Goal: Task Accomplishment & Management: Complete application form

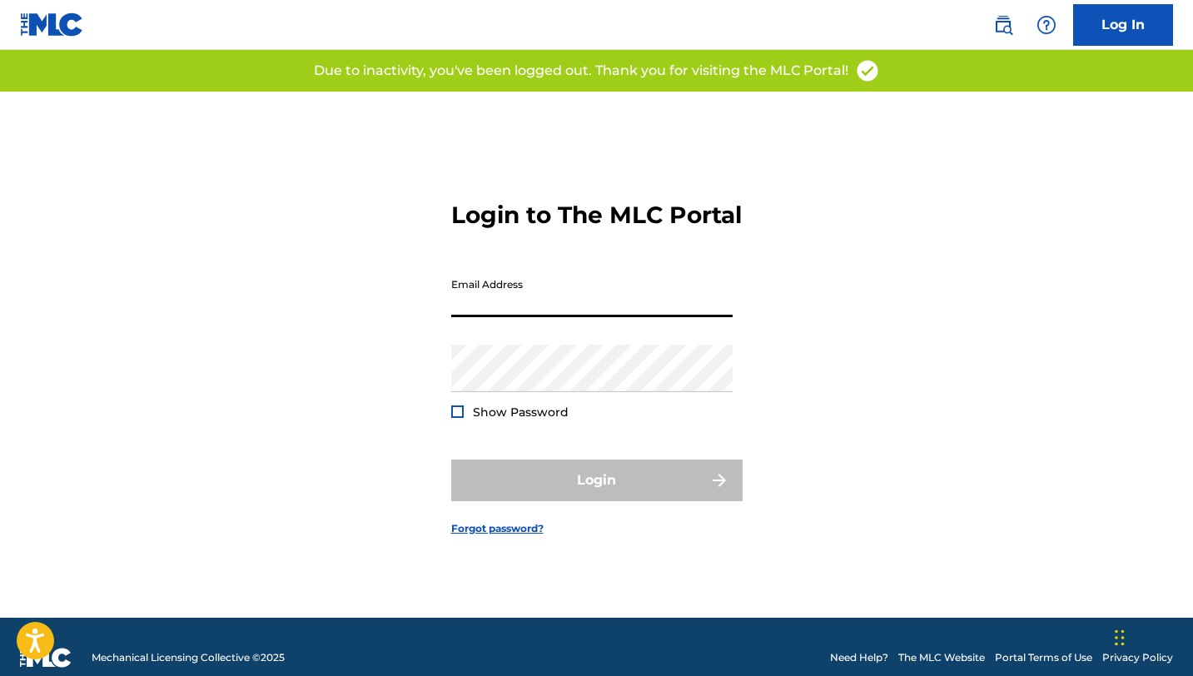
click at [519, 317] on input "Email Address" at bounding box center [591, 293] width 281 height 47
type input "[EMAIL_ADDRESS][DOMAIN_NAME]"
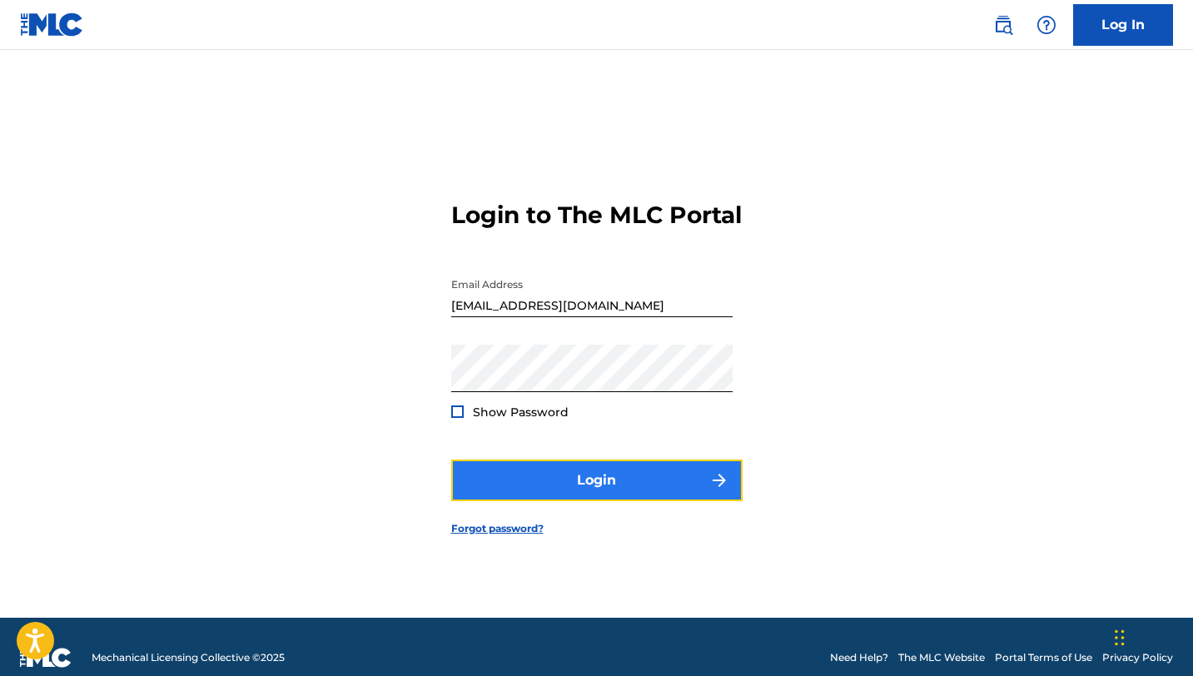
click at [592, 495] on button "Login" at bounding box center [596, 480] width 291 height 42
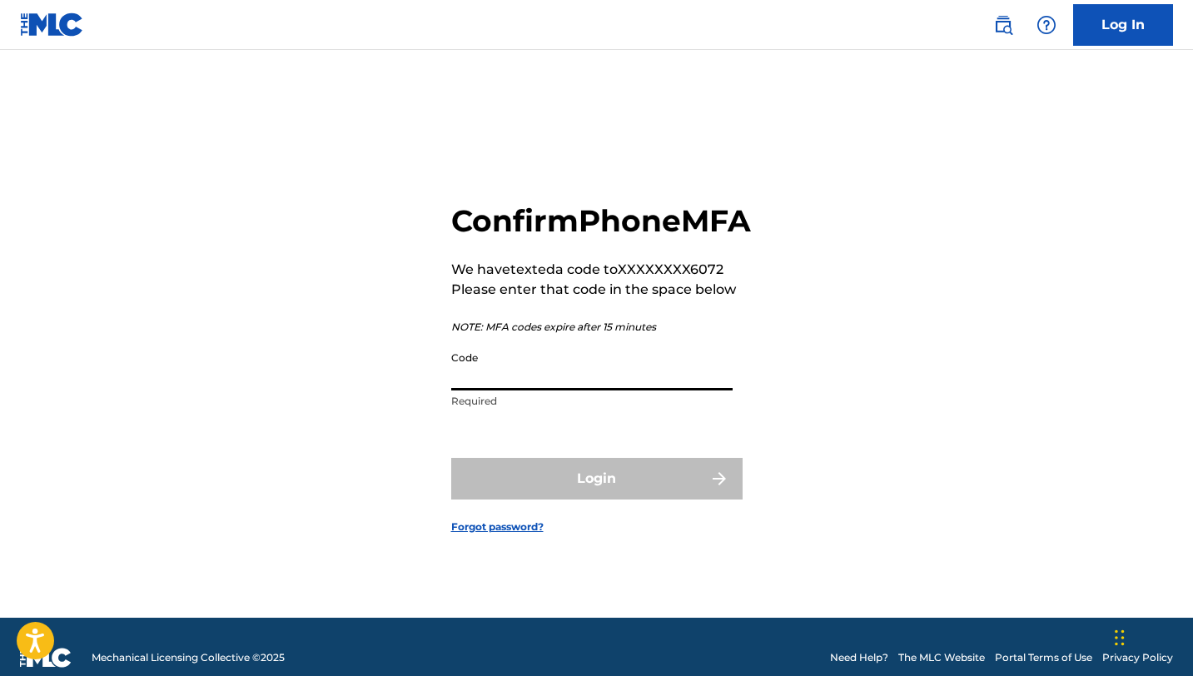
click at [576, 390] on input "Code" at bounding box center [591, 366] width 281 height 47
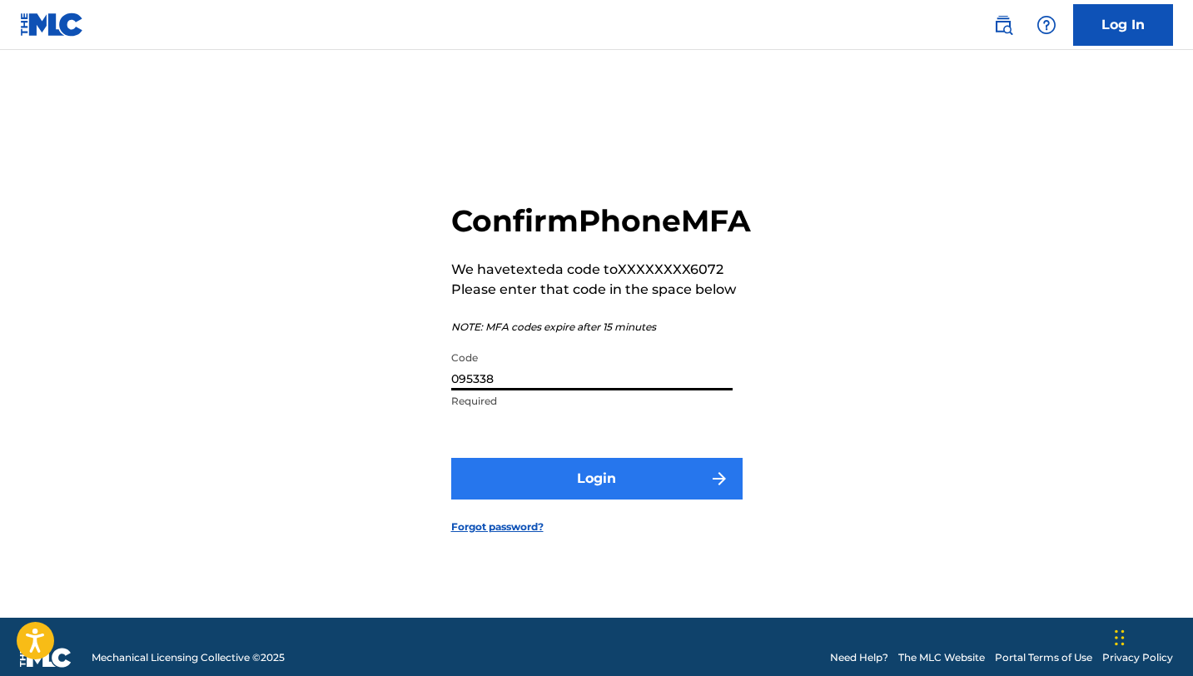
type input "095338"
click at [621, 485] on button "Login" at bounding box center [596, 479] width 291 height 42
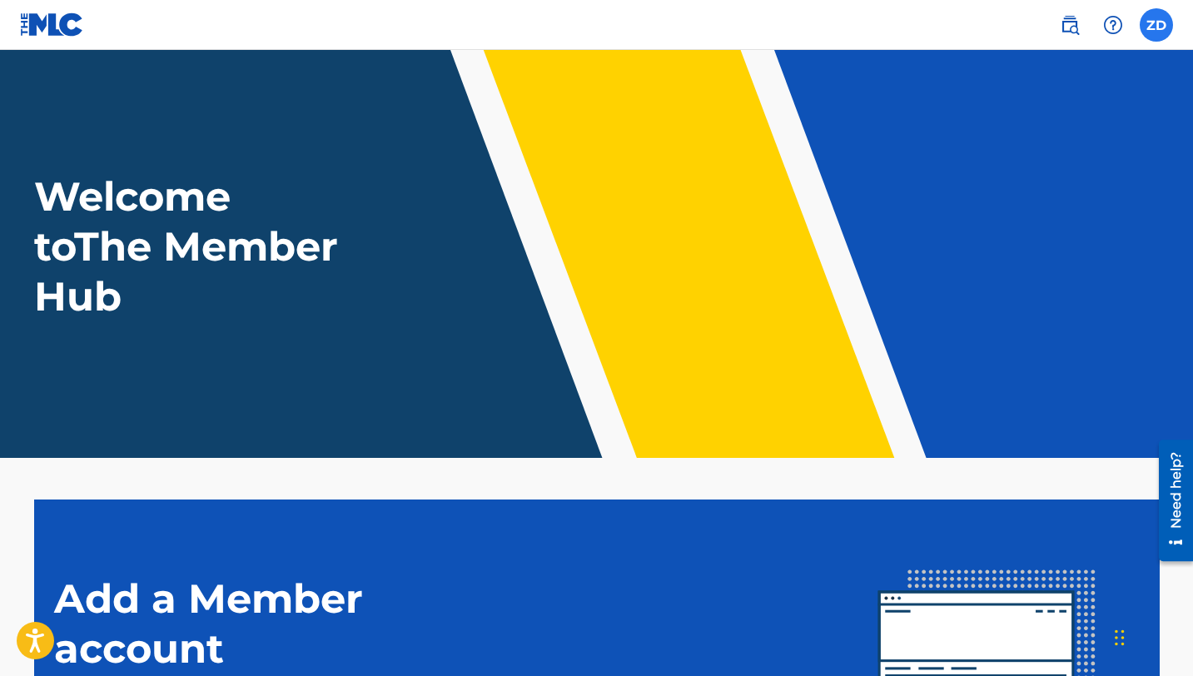
click at [1152, 32] on label at bounding box center [1155, 24] width 33 height 33
click at [1156, 25] on input "ZD [PERSON_NAME] [EMAIL_ADDRESS][DOMAIN_NAME] Notification Preferences Profile …" at bounding box center [1156, 25] width 0 height 0
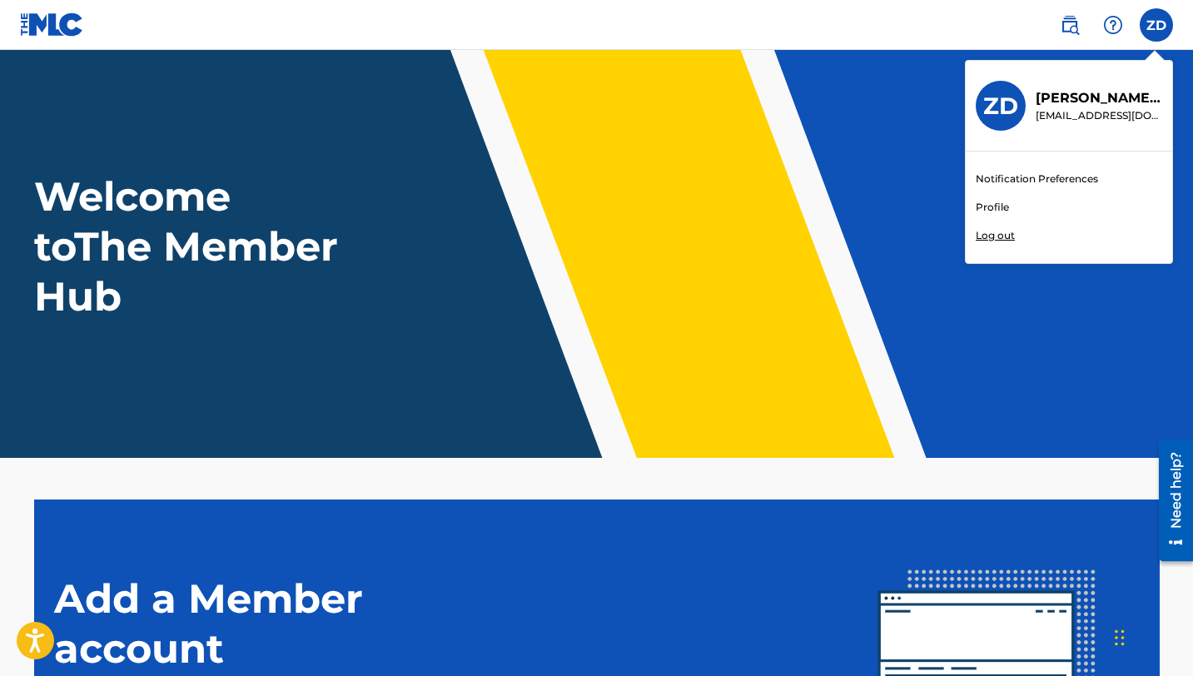
click at [985, 200] on link "Profile" at bounding box center [991, 207] width 33 height 15
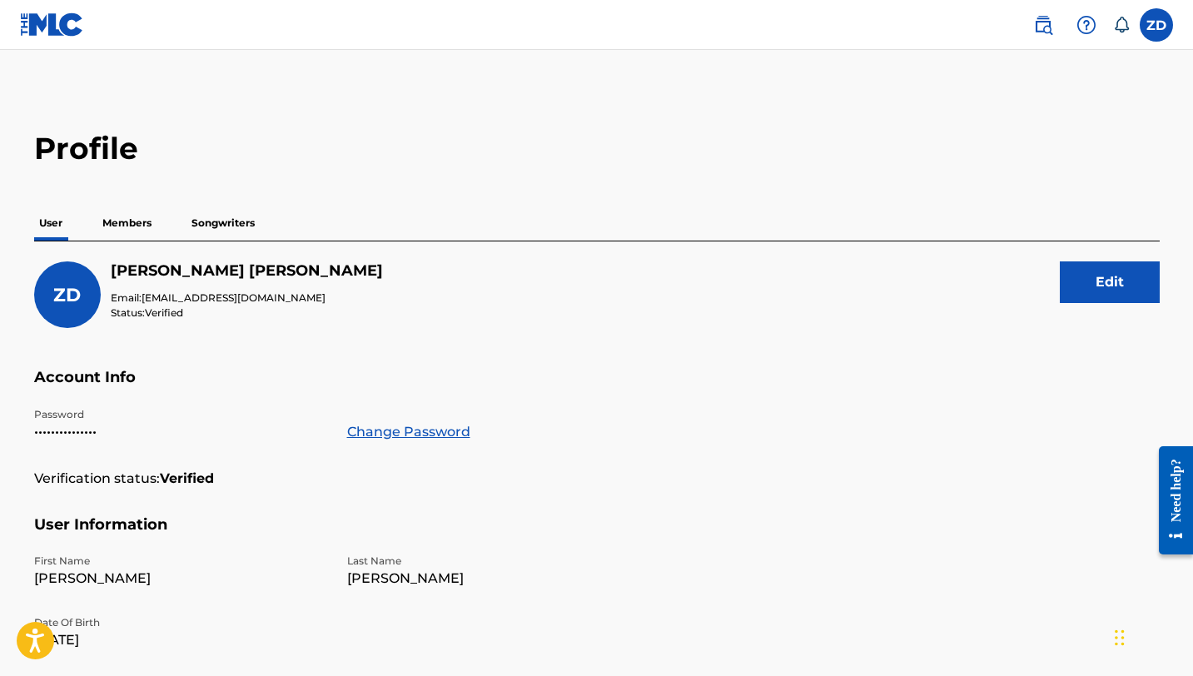
click at [817, 327] on div "ZD [PERSON_NAME] Email: [EMAIL_ADDRESS][DOMAIN_NAME] Status: Verified Edit" at bounding box center [596, 314] width 1125 height 107
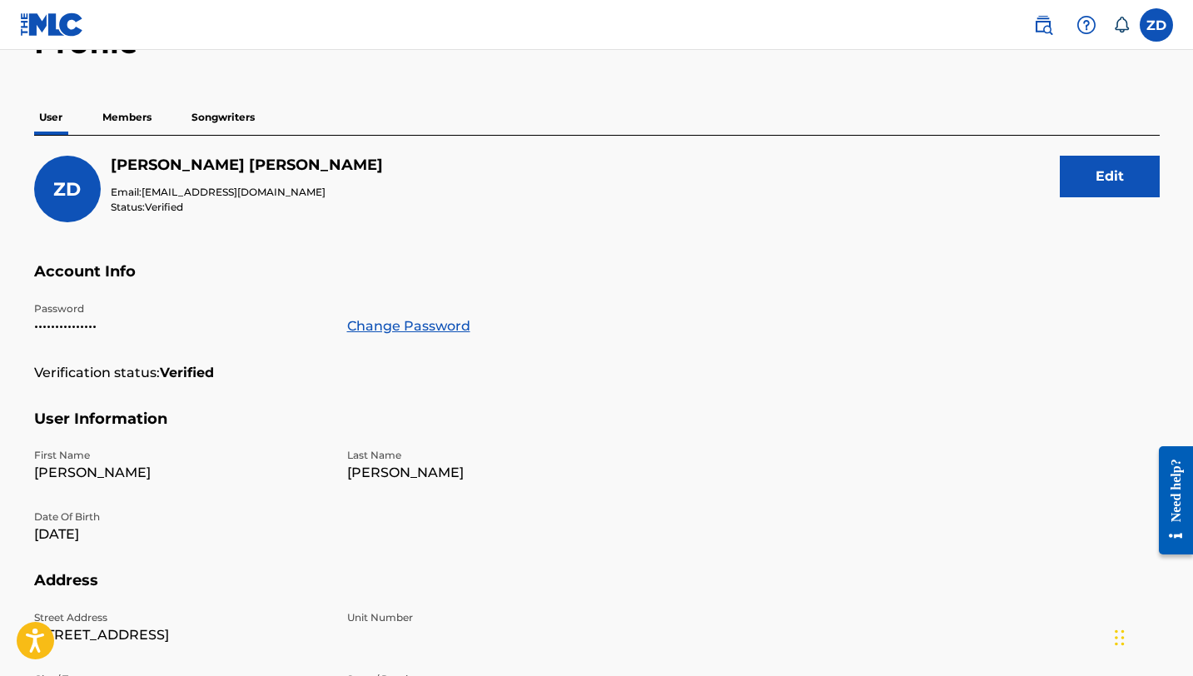
scroll to position [107, 0]
click at [119, 111] on p "Members" at bounding box center [126, 116] width 59 height 35
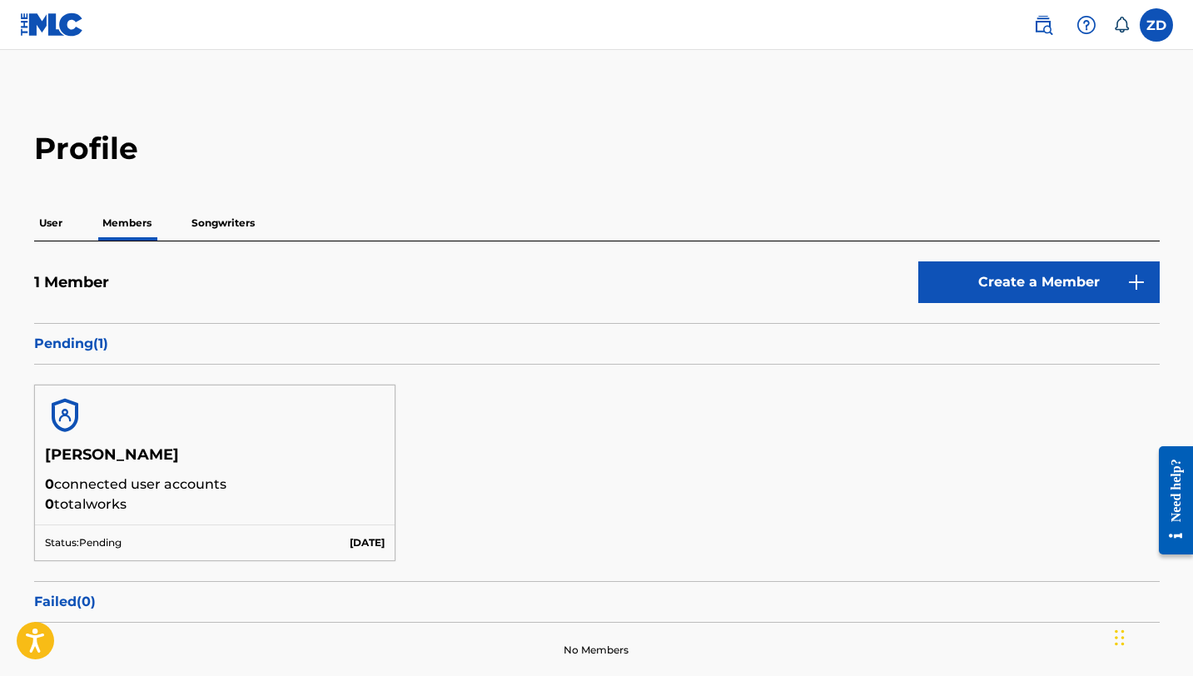
click at [240, 215] on p "Songwriters" at bounding box center [222, 223] width 73 height 35
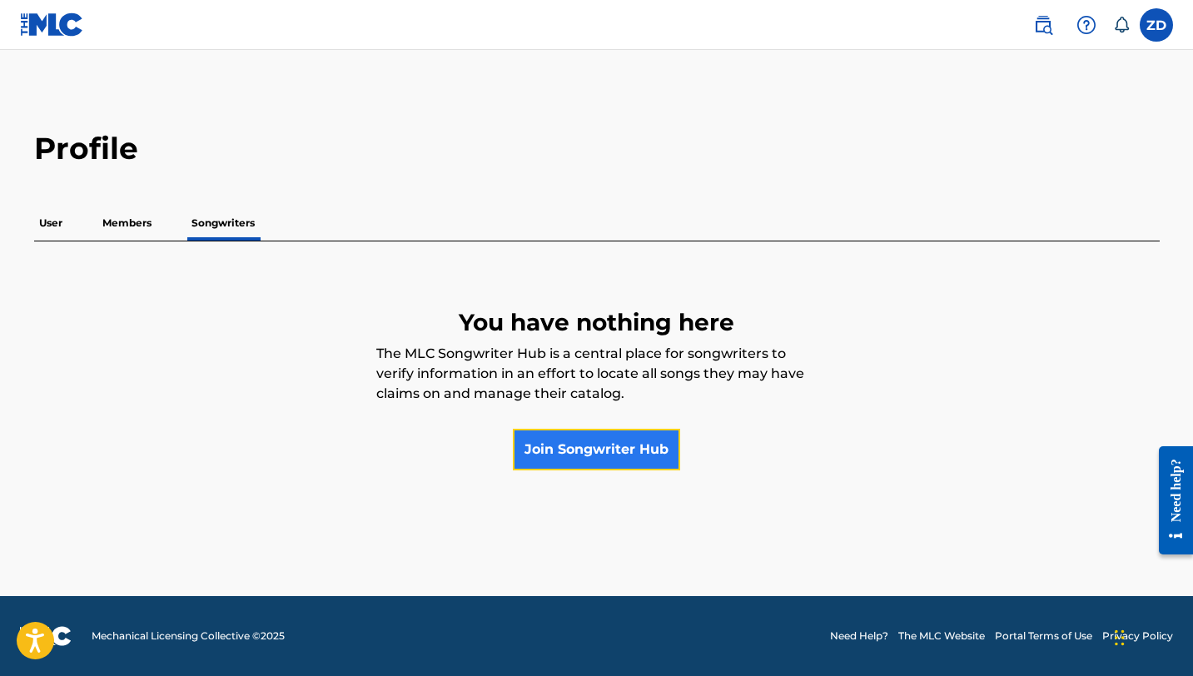
click at [571, 450] on link "Join Songwriter Hub" at bounding box center [596, 450] width 167 height 42
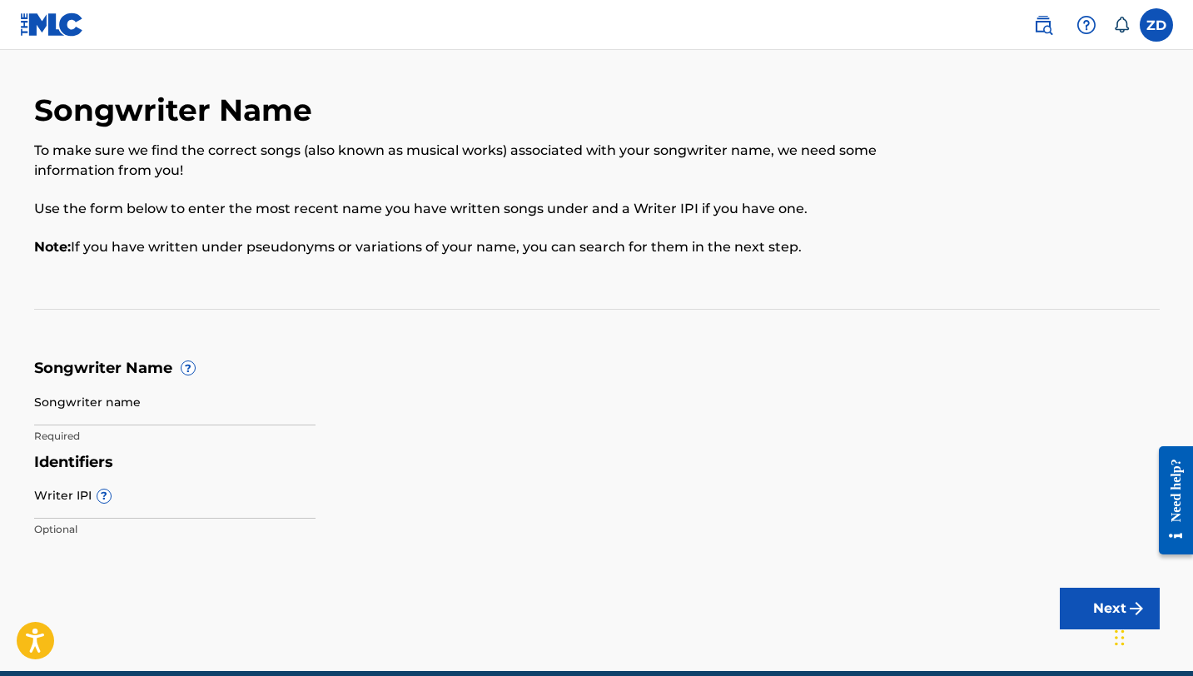
click at [60, 24] on img at bounding box center [52, 24] width 64 height 24
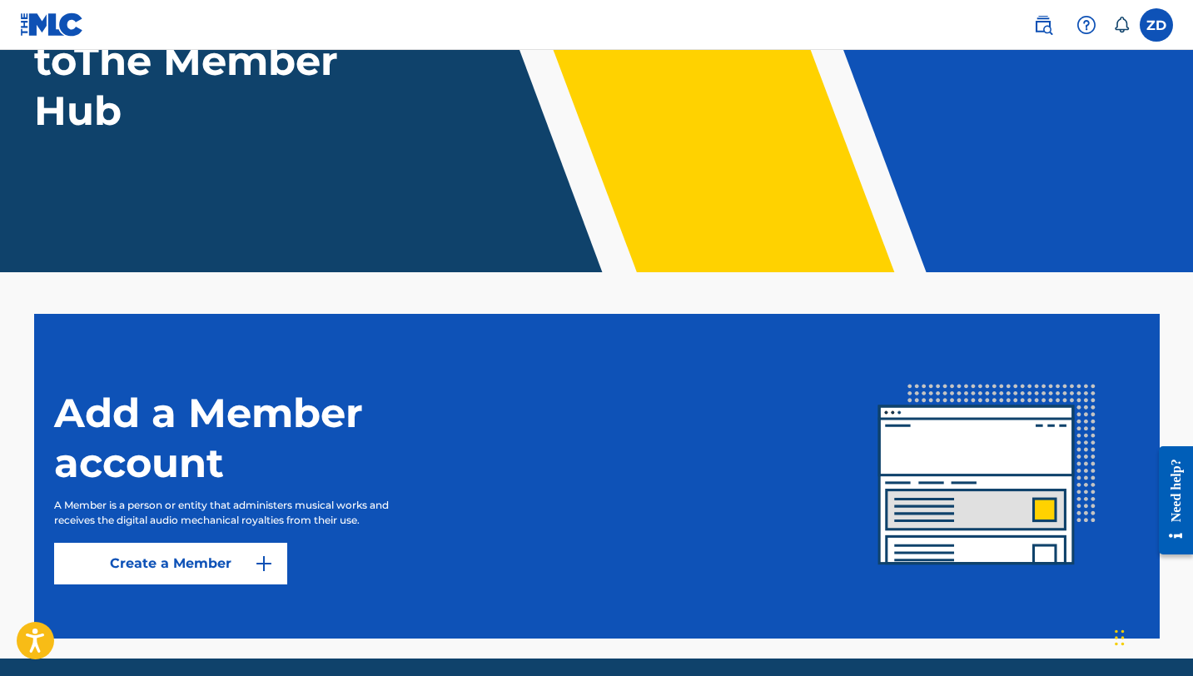
scroll to position [248, 0]
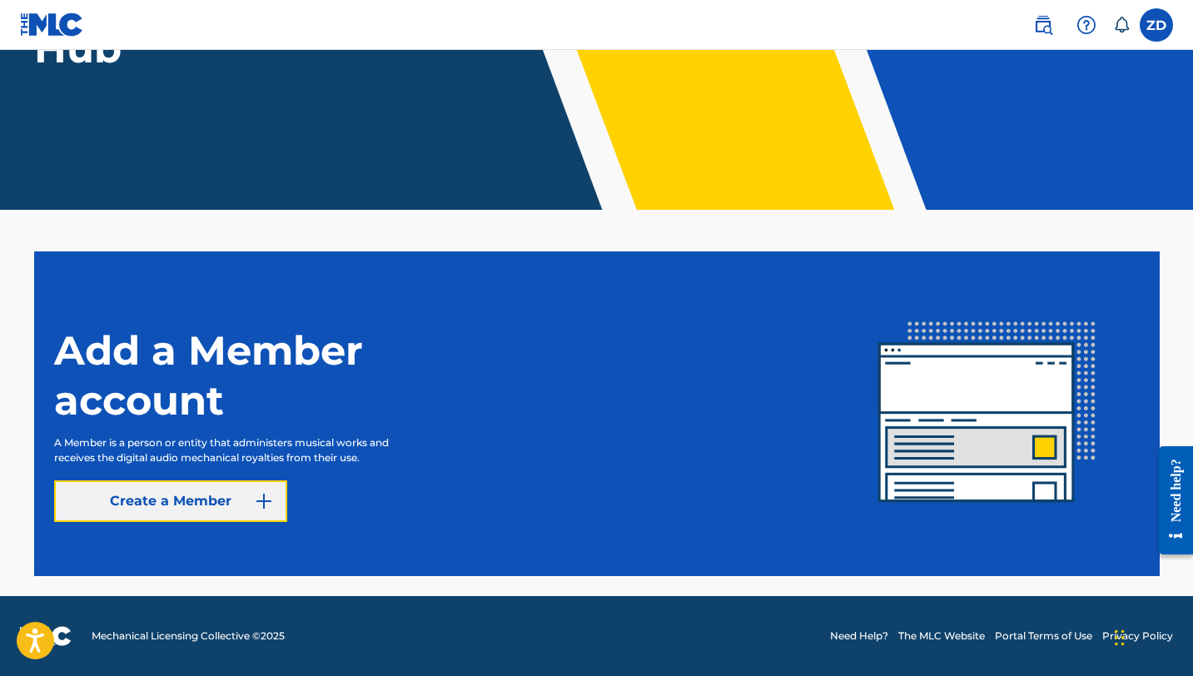
click at [204, 504] on link "Create a Member" at bounding box center [170, 501] width 233 height 42
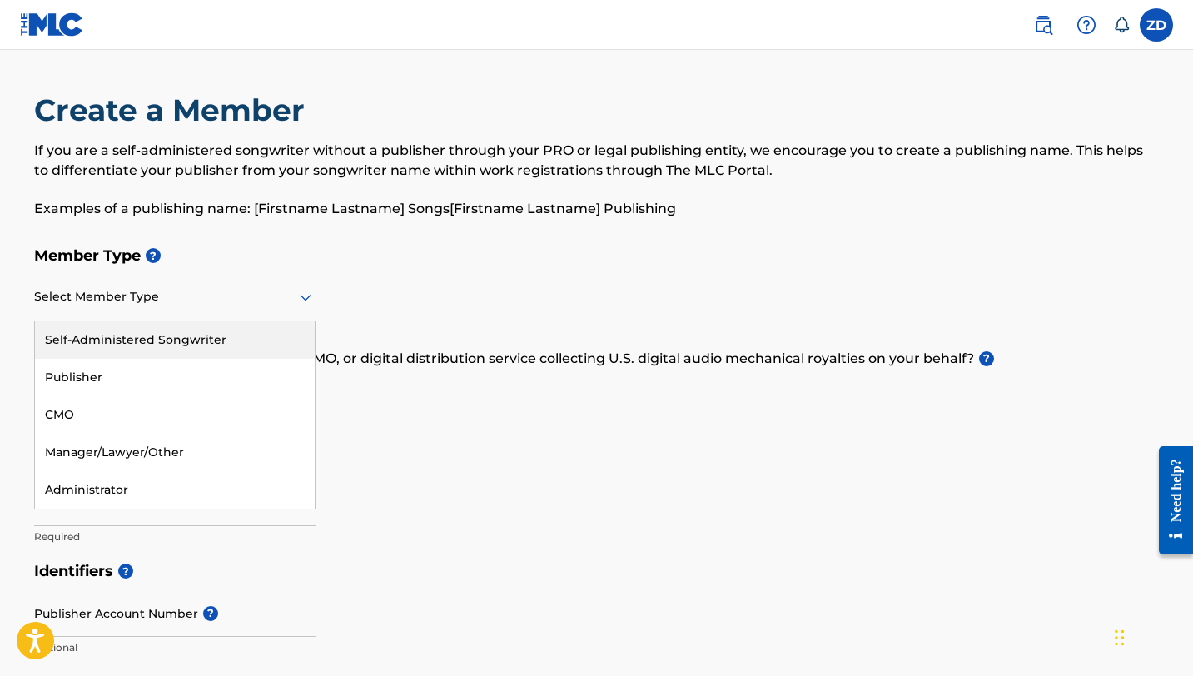
click at [169, 300] on div at bounding box center [174, 296] width 281 height 21
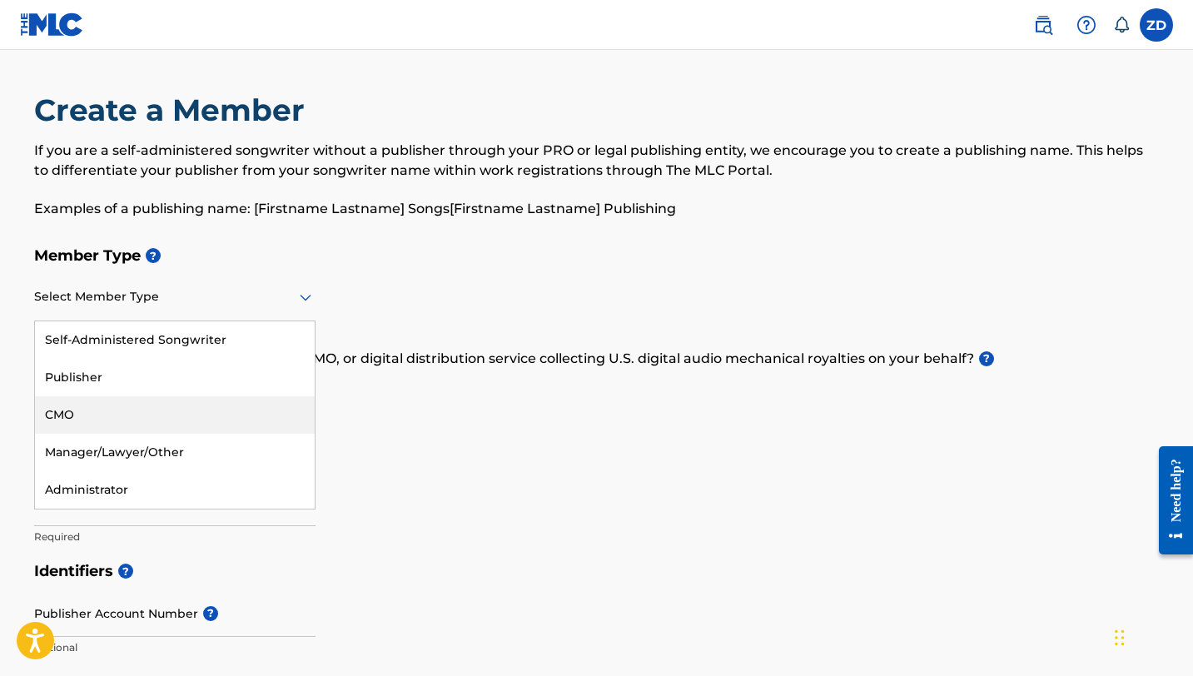
click at [543, 340] on div "Member Type ? CMO, 3 of 5. 5 results available. Use Up and Down to choose optio…" at bounding box center [596, 395] width 1125 height 315
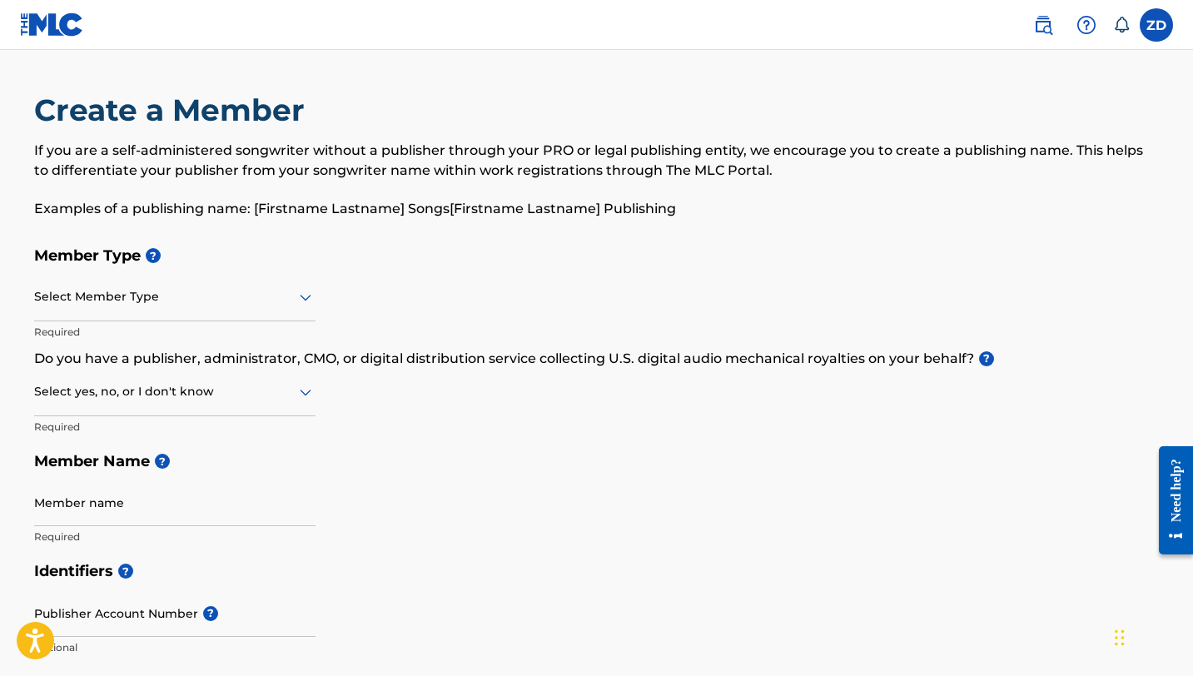
click at [127, 308] on div "Select Member Type" at bounding box center [174, 297] width 281 height 47
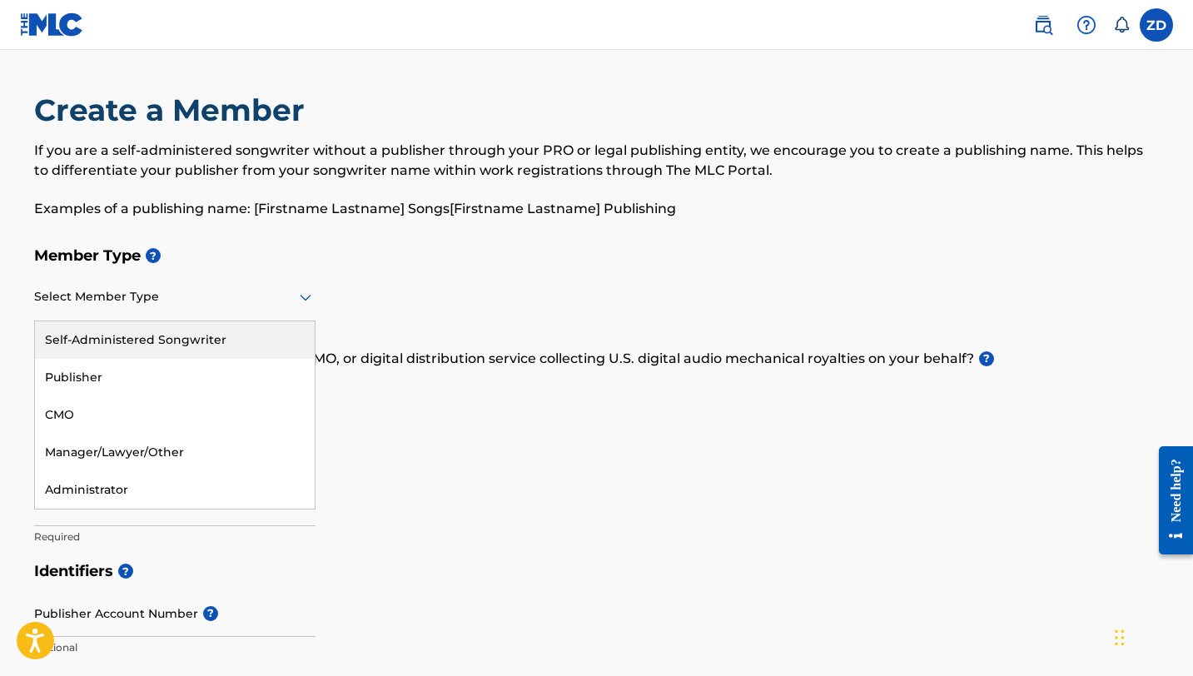
click at [130, 337] on div "Self-Administered Songwriter" at bounding box center [175, 339] width 280 height 37
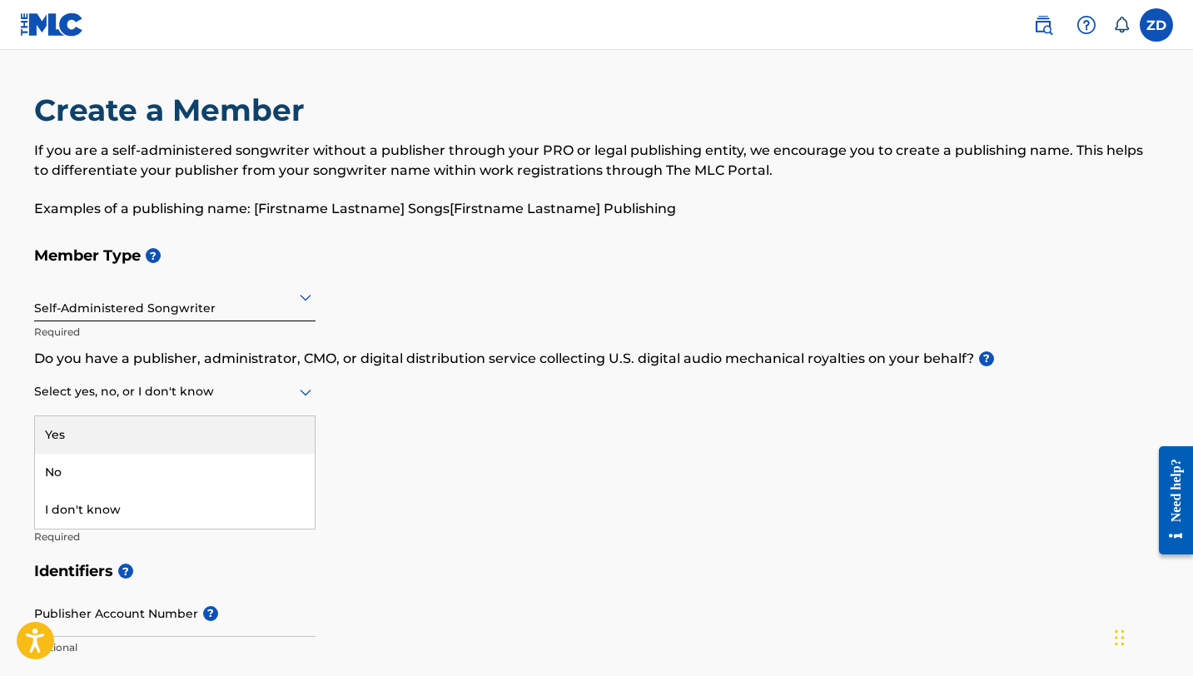
click at [169, 394] on div at bounding box center [174, 391] width 281 height 21
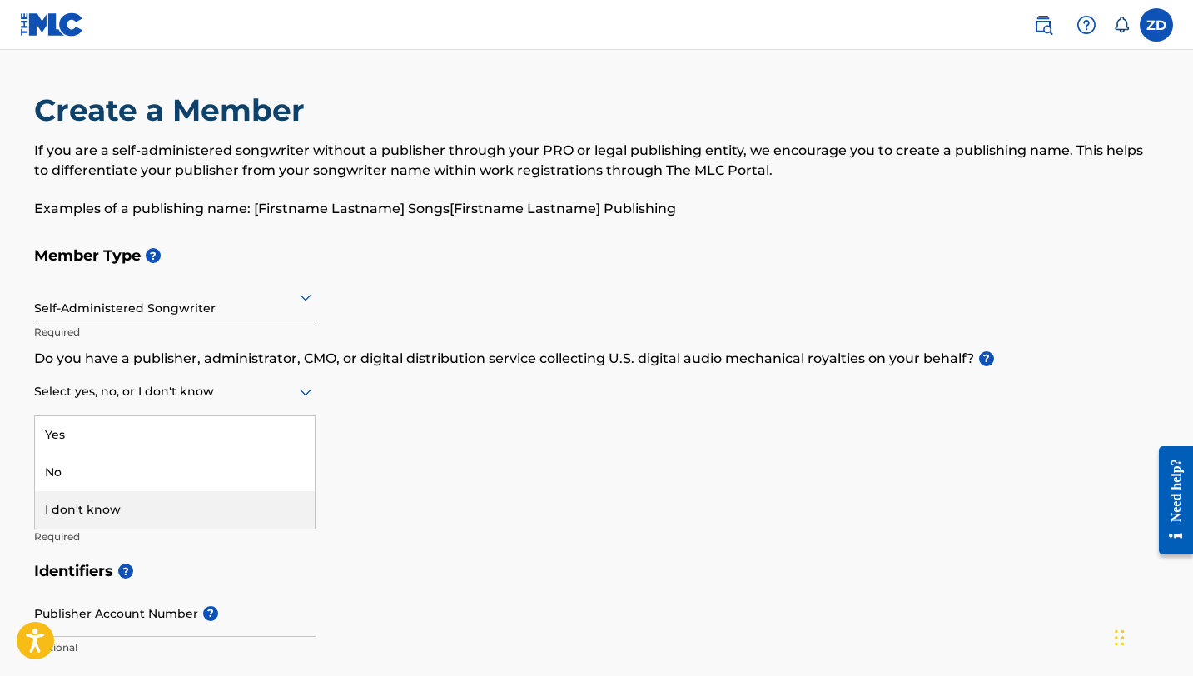
click at [169, 499] on div "I don't know" at bounding box center [175, 509] width 280 height 37
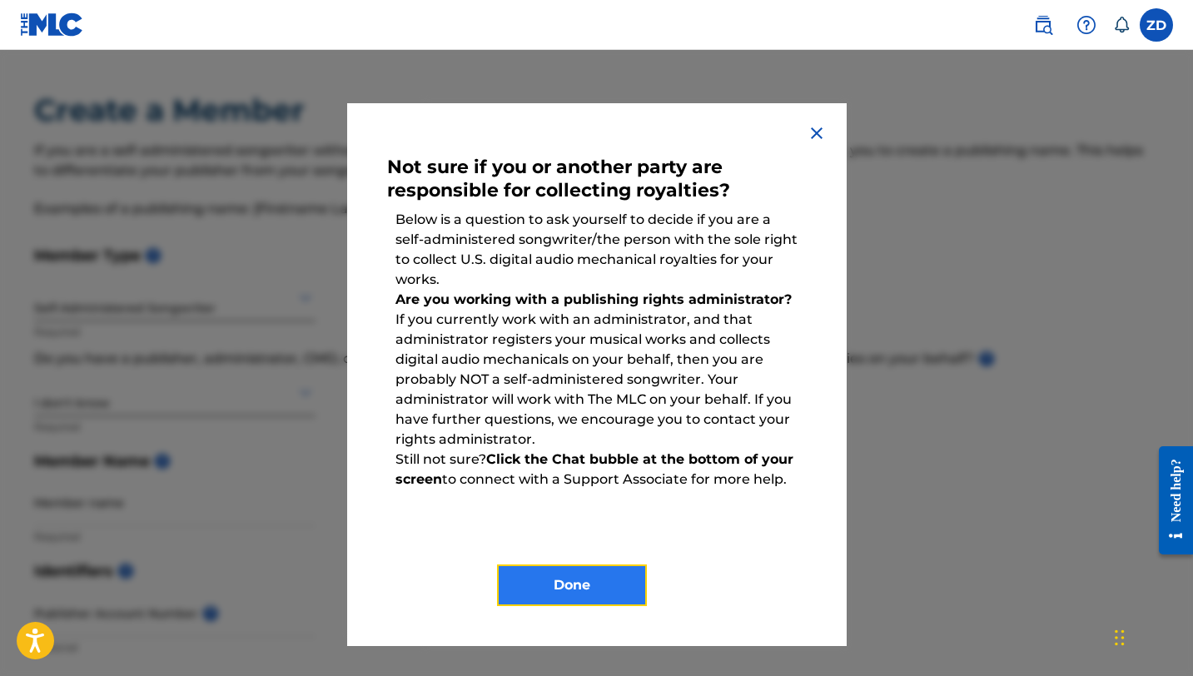
click at [599, 580] on button "Done" at bounding box center [572, 585] width 150 height 42
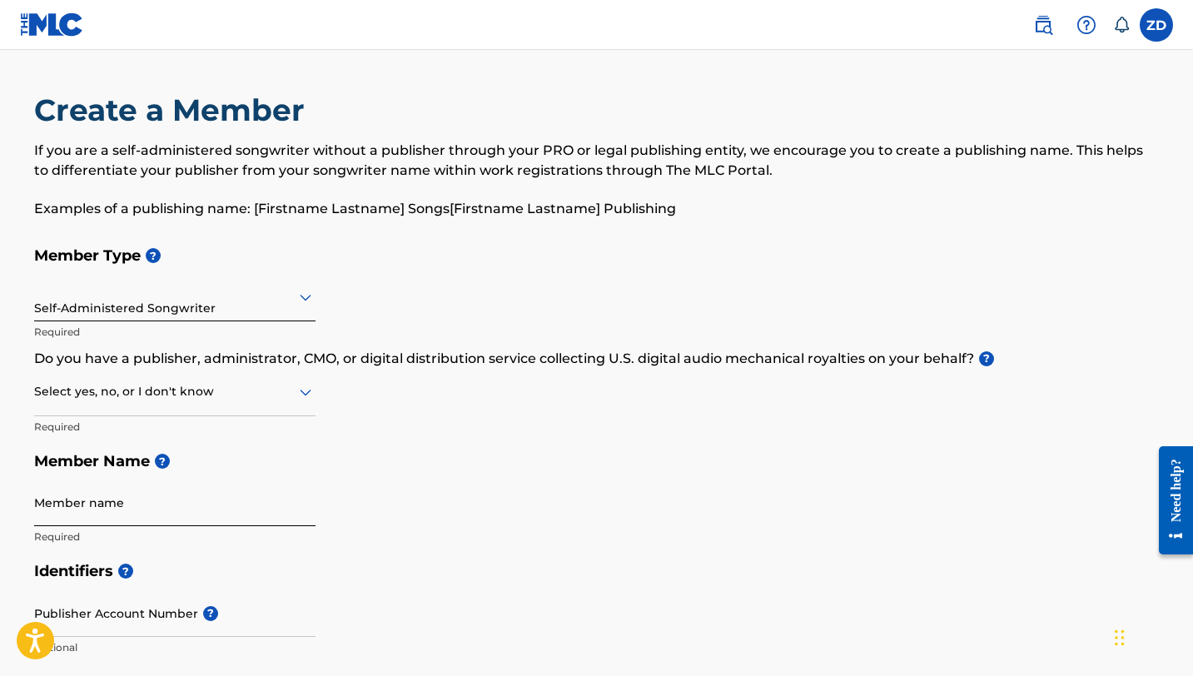
click at [111, 505] on input "Member name" at bounding box center [174, 502] width 281 height 47
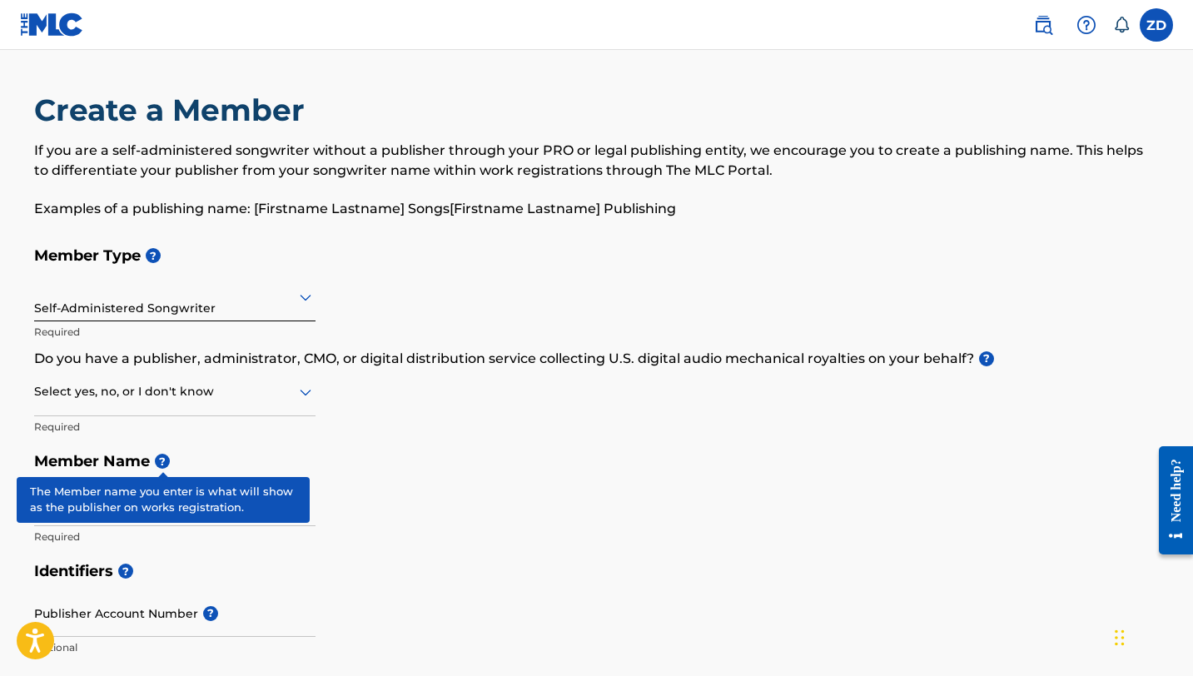
click at [161, 464] on span "?" at bounding box center [162, 461] width 15 height 15
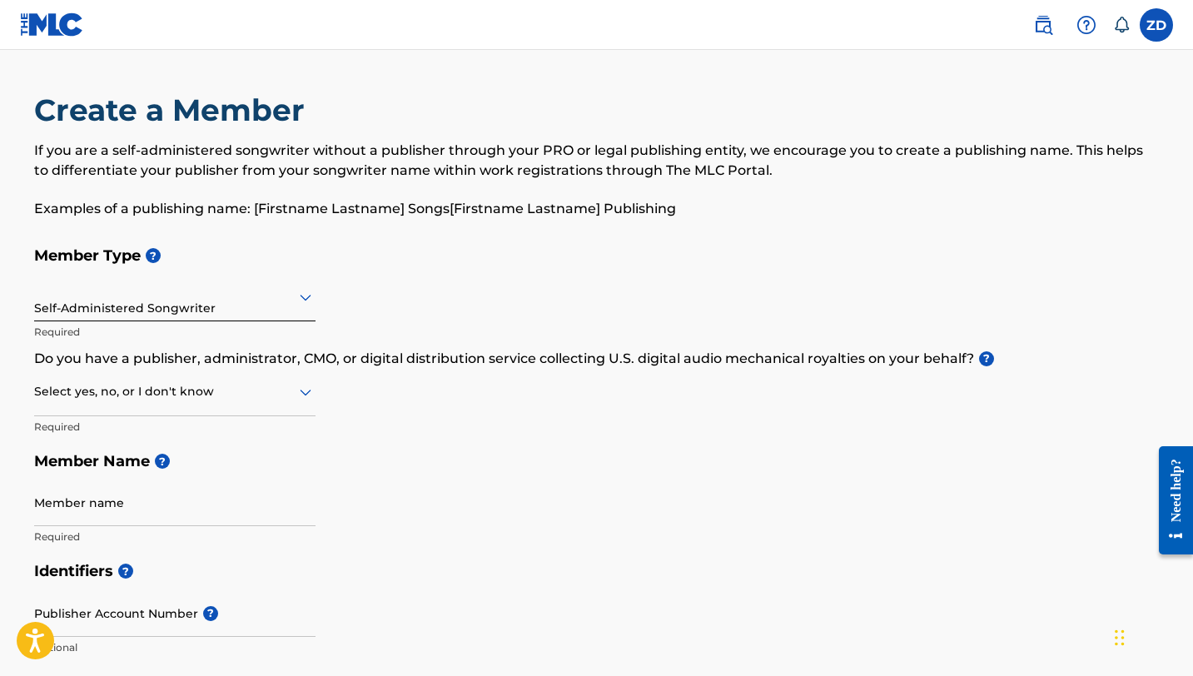
click at [397, 469] on h5 "Member Name ?" at bounding box center [596, 462] width 1125 height 36
click at [1166, 22] on label at bounding box center [1155, 24] width 33 height 33
click at [1156, 25] on input "ZD [PERSON_NAME] [EMAIL_ADDRESS][DOMAIN_NAME] Notification Preferences Profile …" at bounding box center [1156, 25] width 0 height 0
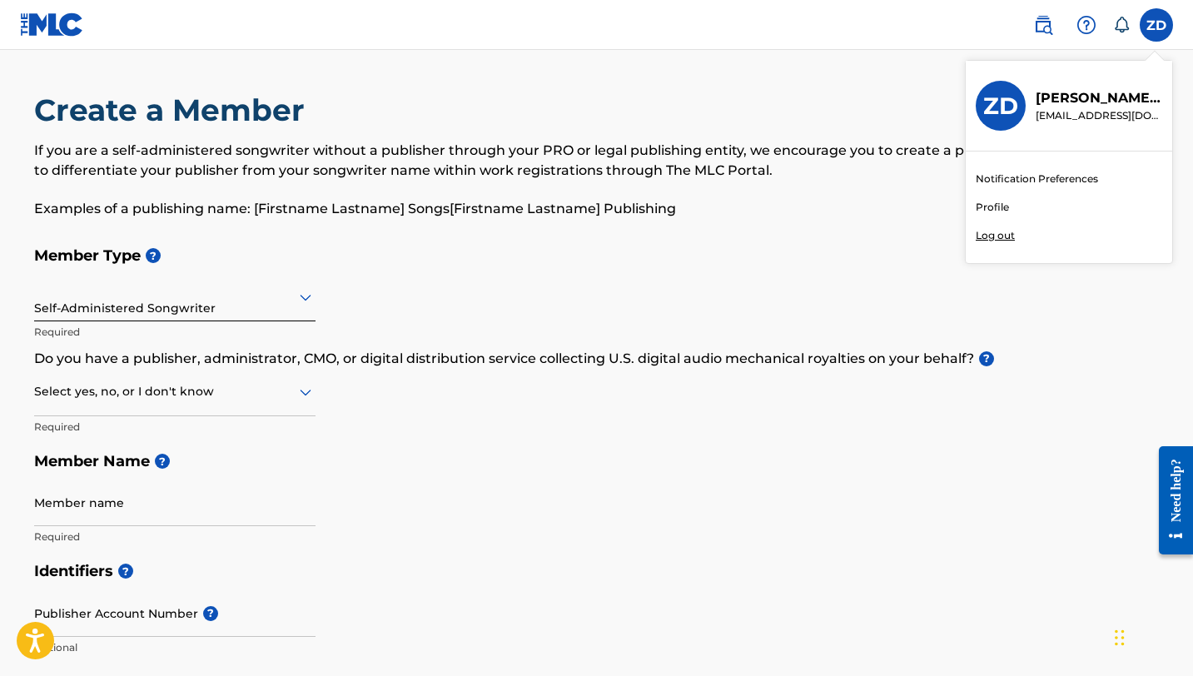
click at [1057, 103] on p "[PERSON_NAME]" at bounding box center [1098, 98] width 127 height 20
click at [1156, 25] on input "ZD [PERSON_NAME] [EMAIL_ADDRESS][DOMAIN_NAME] Notification Preferences Profile …" at bounding box center [1156, 25] width 0 height 0
click at [987, 209] on link "Profile" at bounding box center [991, 207] width 33 height 15
